Goal: Information Seeking & Learning: Learn about a topic

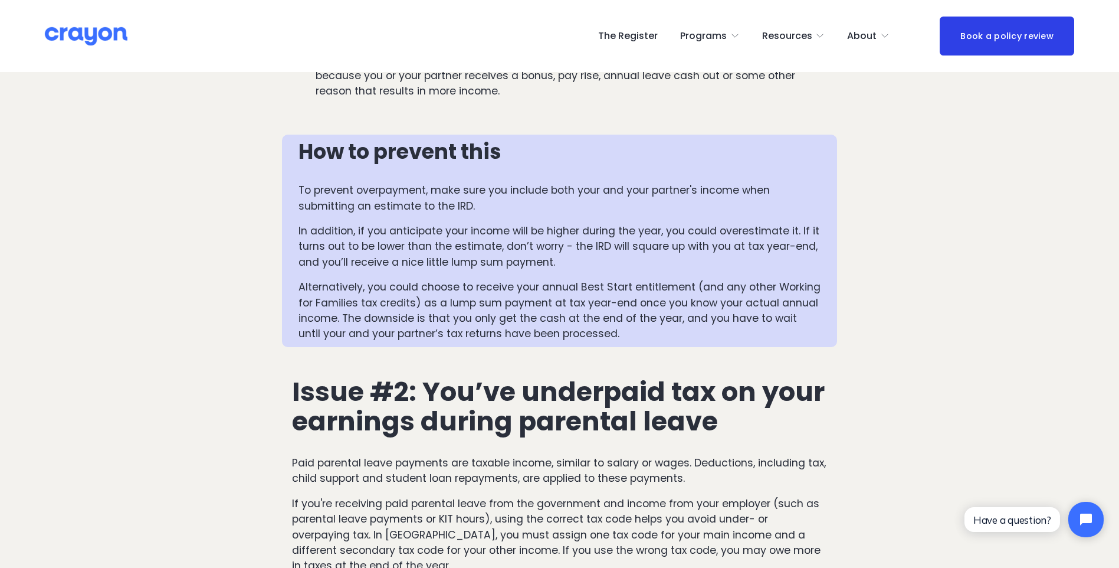
scroll to position [1063, 0]
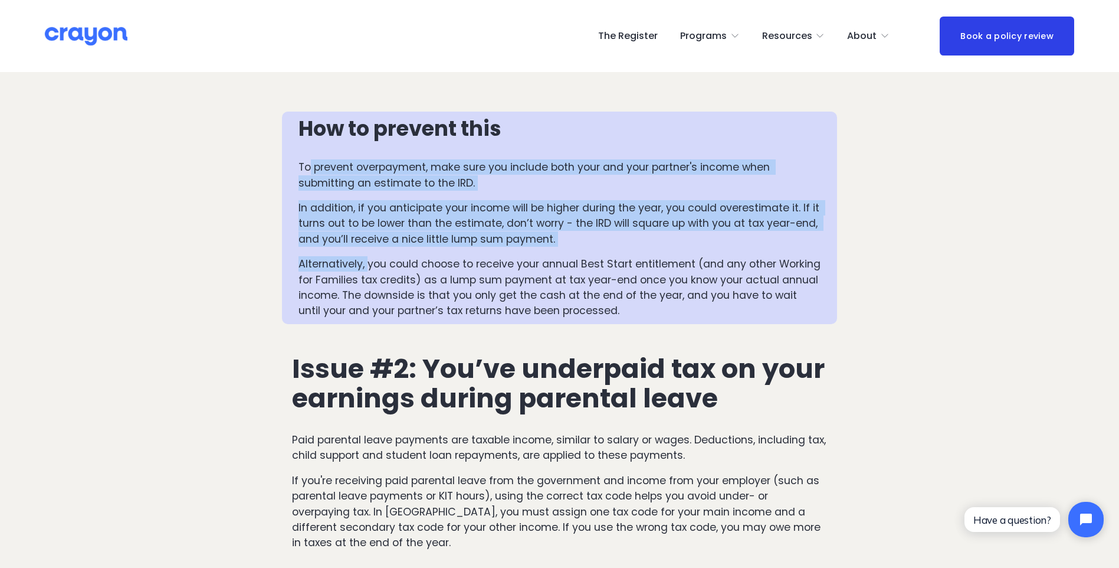
drag, startPoint x: 308, startPoint y: 155, endPoint x: 381, endPoint y: 278, distance: 143.1
click at [381, 278] on div "How to prevent this To prevent overpayment, make sure you include both your and…" at bounding box center [560, 218] width 522 height 202
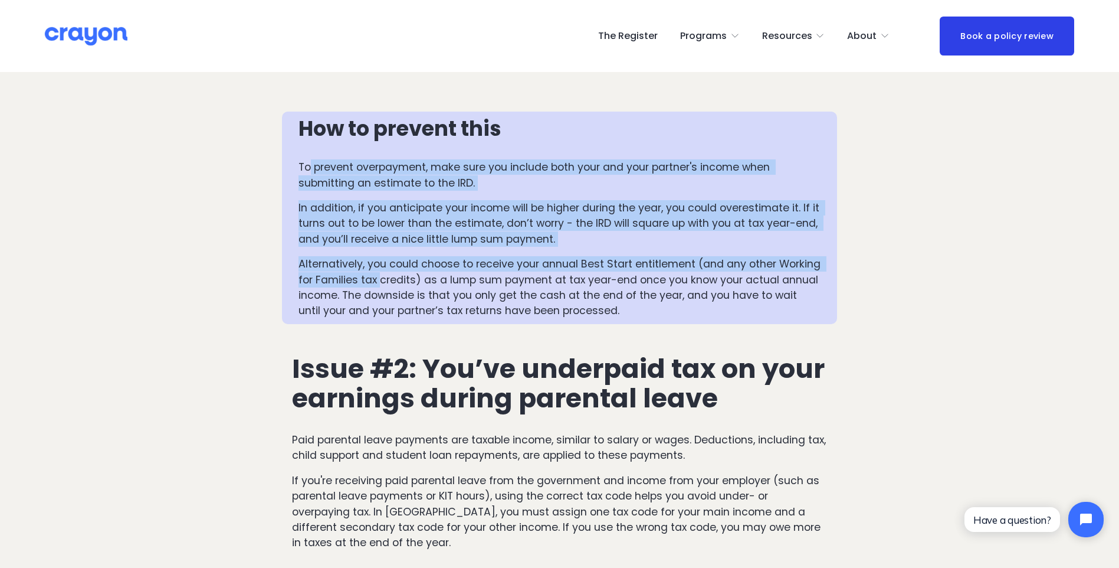
click at [381, 278] on p "Alternatively, you could choose to receive your annual Best Start entitlement (…" at bounding box center [560, 287] width 522 height 63
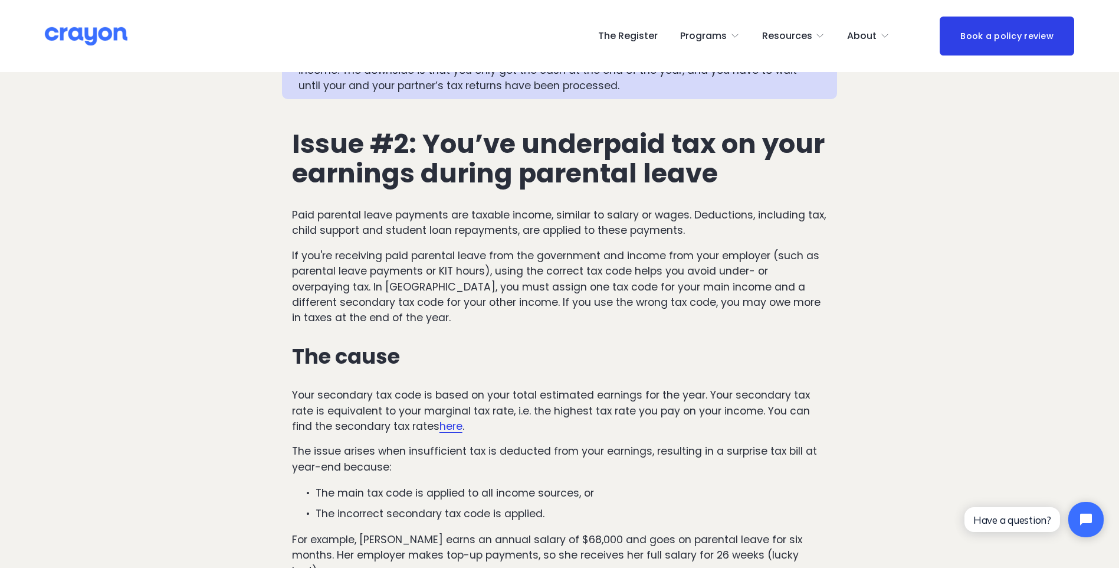
scroll to position [1284, 0]
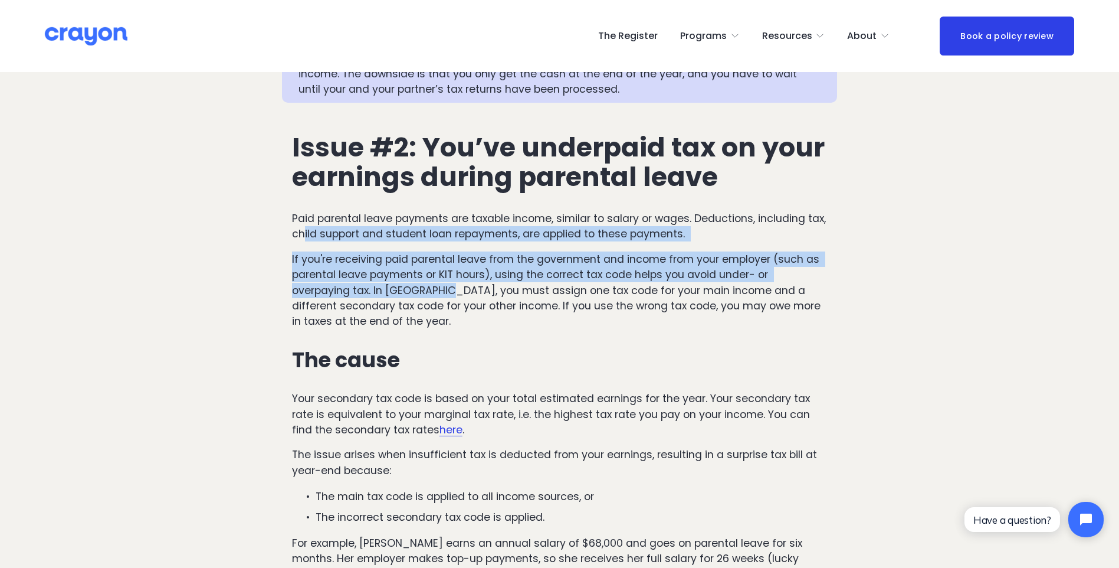
drag, startPoint x: 304, startPoint y: 232, endPoint x: 453, endPoint y: 292, distance: 160.7
click at [453, 292] on div "Issue #2: You’ve underpaid tax on your earnings during parental leave Paid pare…" at bounding box center [560, 481] width 536 height 696
click at [453, 292] on p "If you're receiving paid parental leave from the government and income from you…" at bounding box center [560, 290] width 536 height 78
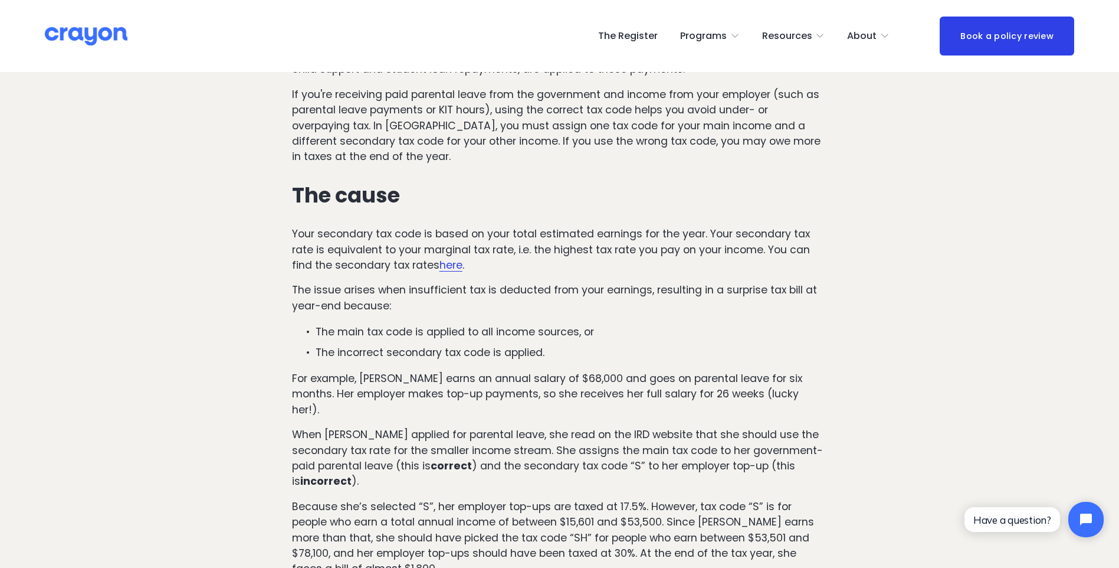
scroll to position [1470, 0]
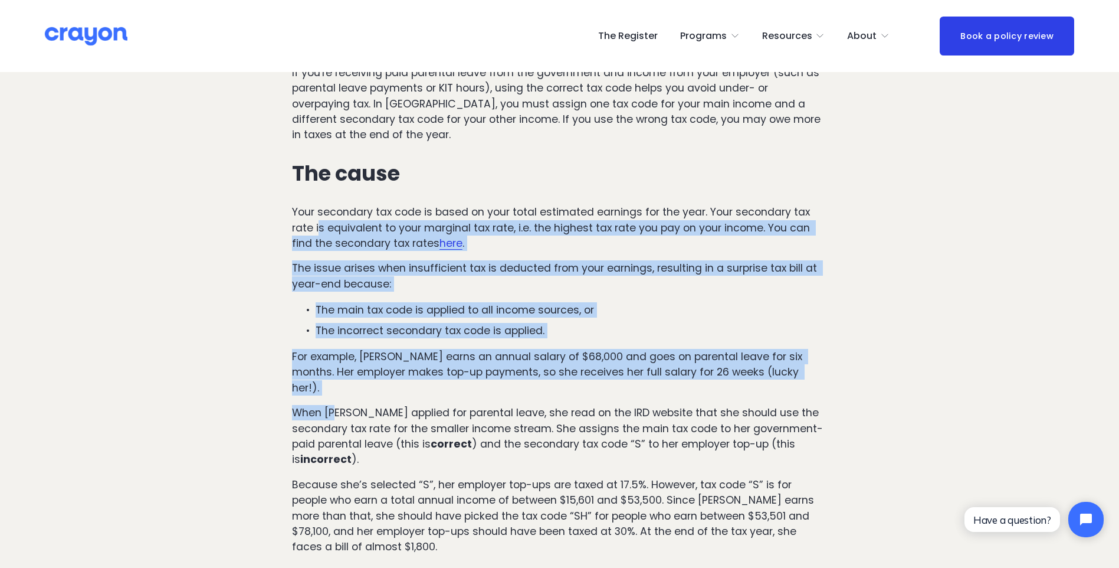
drag, startPoint x: 321, startPoint y: 224, endPoint x: 339, endPoint y: 415, distance: 192.0
click at [339, 415] on div "Issue #2: You’ve underpaid tax on your earnings during parental leave Paid pare…" at bounding box center [560, 294] width 536 height 696
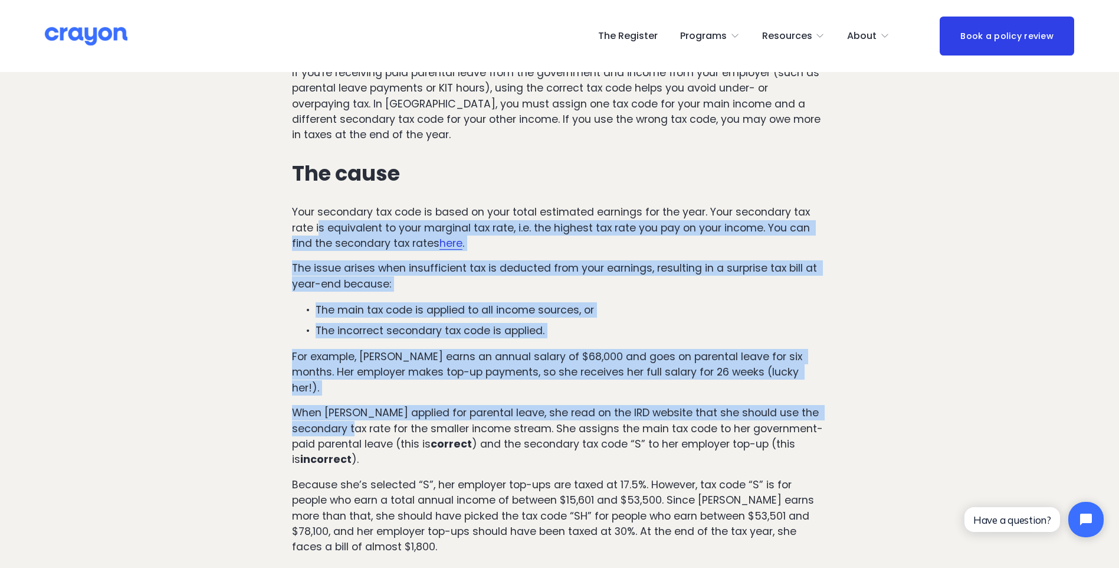
click at [339, 415] on p "When [PERSON_NAME] applied for parental leave, she read on the IRD website that…" at bounding box center [560, 436] width 536 height 63
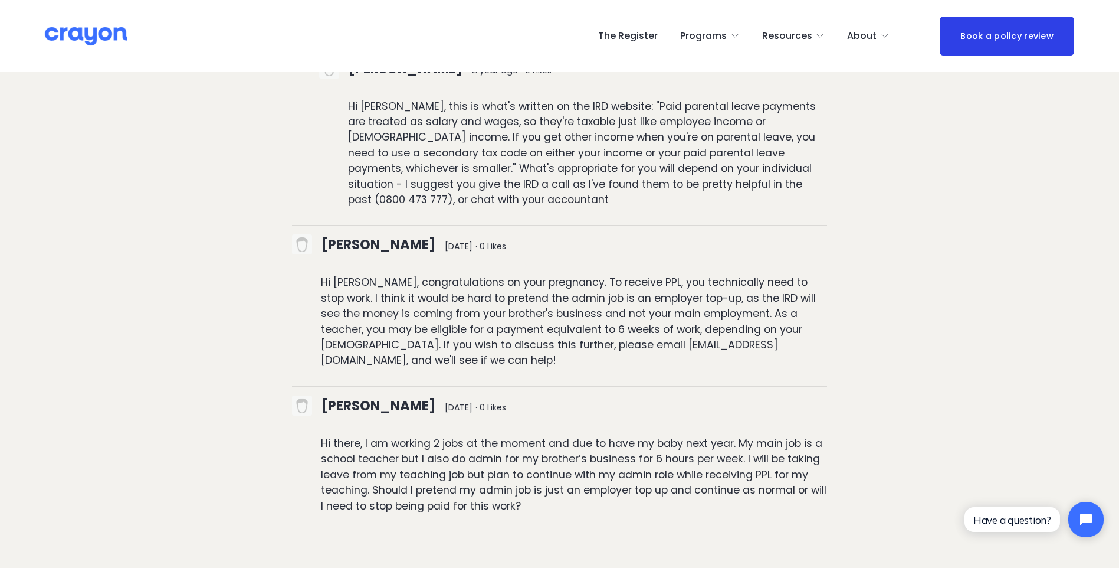
scroll to position [4039, 0]
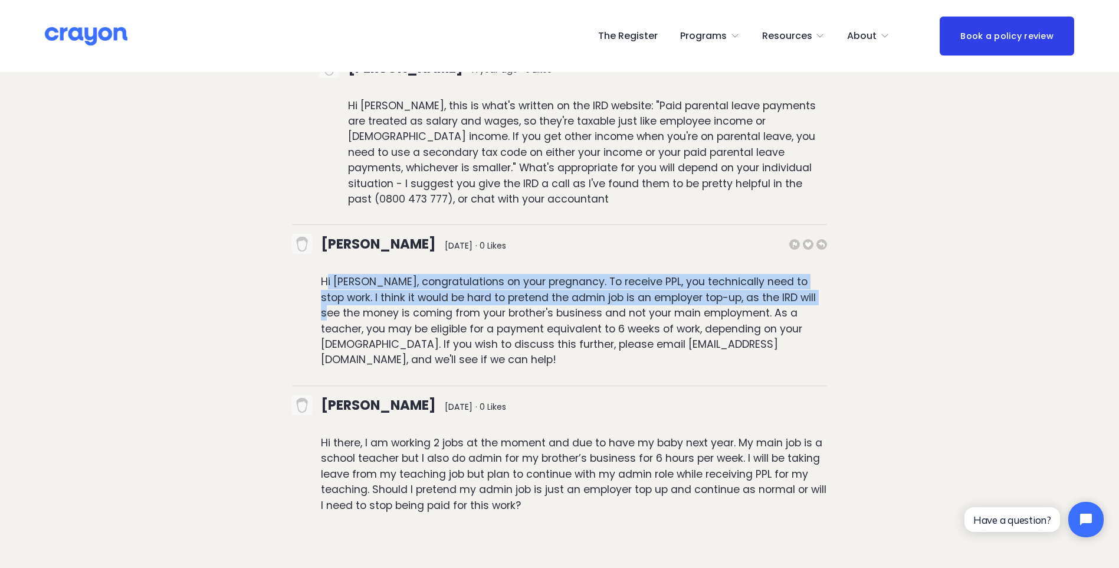
drag, startPoint x: 327, startPoint y: 284, endPoint x: 337, endPoint y: 312, distance: 30.2
click at [337, 312] on p "Hi [PERSON_NAME], congratulations on your pregnancy. To receive PPL, you techni…" at bounding box center [574, 320] width 507 height 93
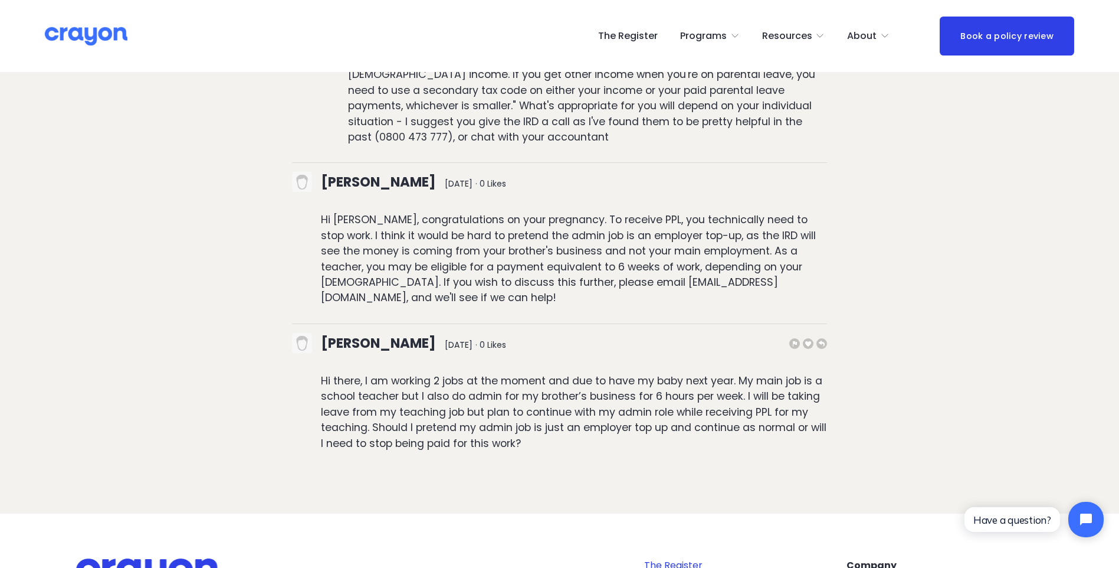
scroll to position [4307, 0]
